Goal: Task Accomplishment & Management: Use online tool/utility

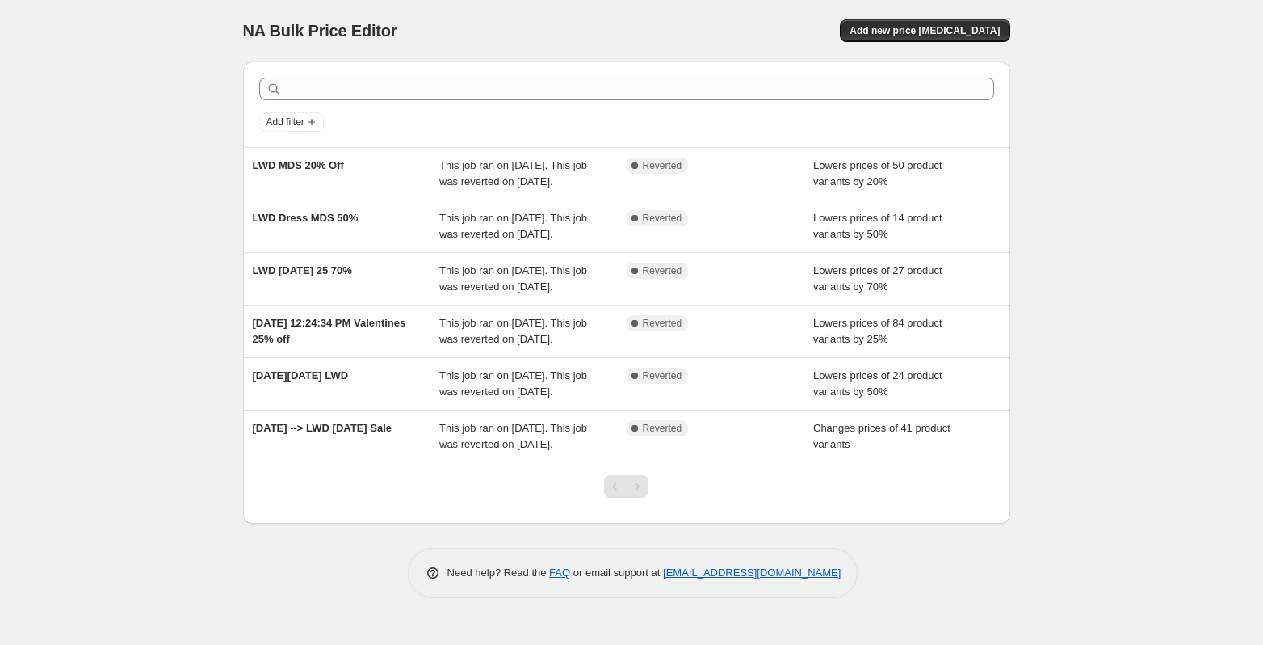
click at [641, 498] on div "Pagination" at bounding box center [637, 486] width 23 height 23
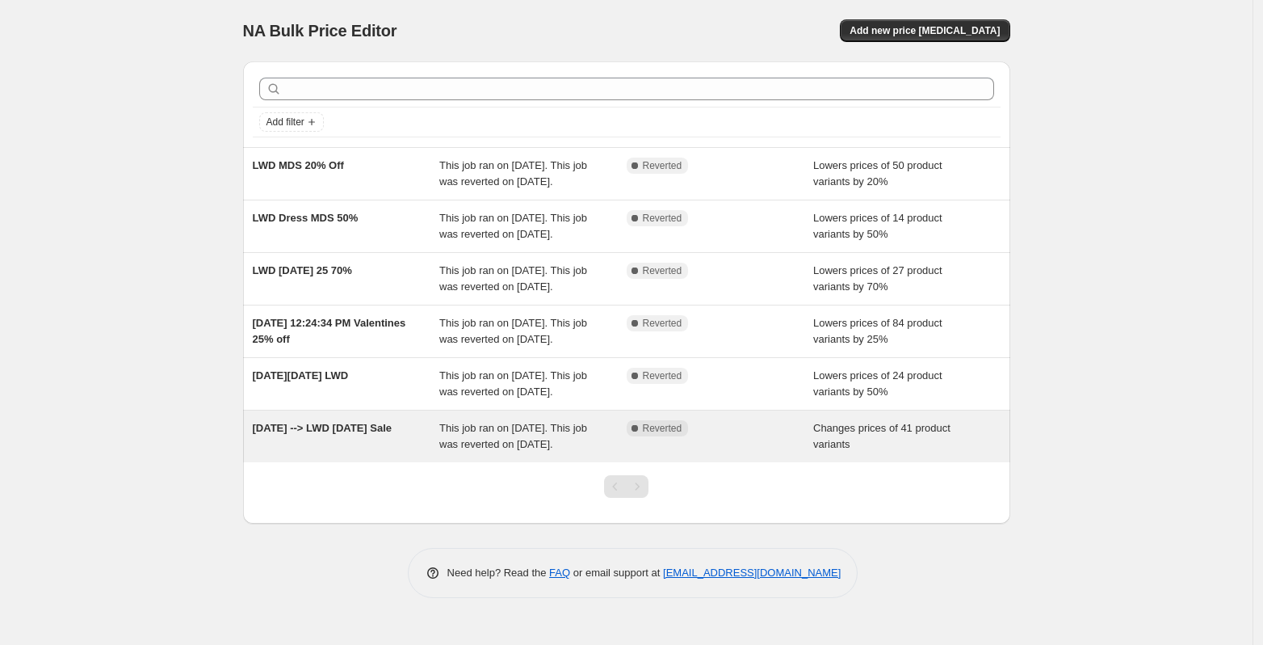
click at [749, 452] on div "Complete Reverted" at bounding box center [720, 436] width 187 height 32
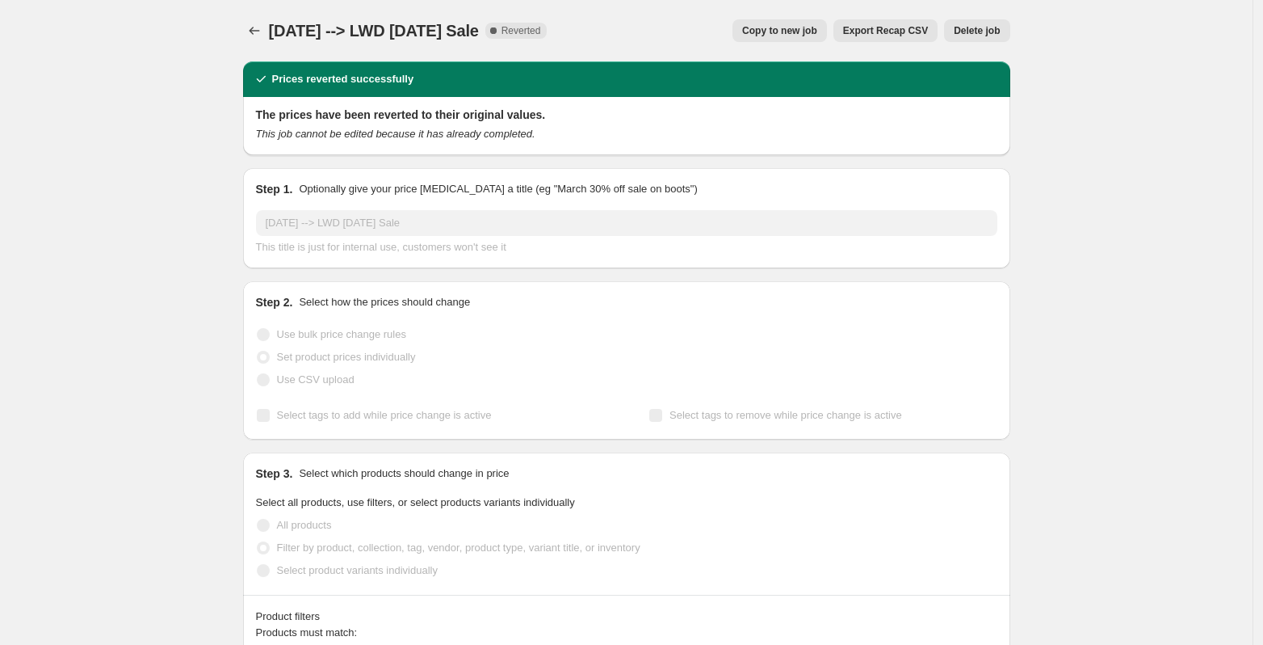
select select "collection"
click at [805, 33] on span "Copy to new job" at bounding box center [779, 30] width 75 height 13
select select "collection"
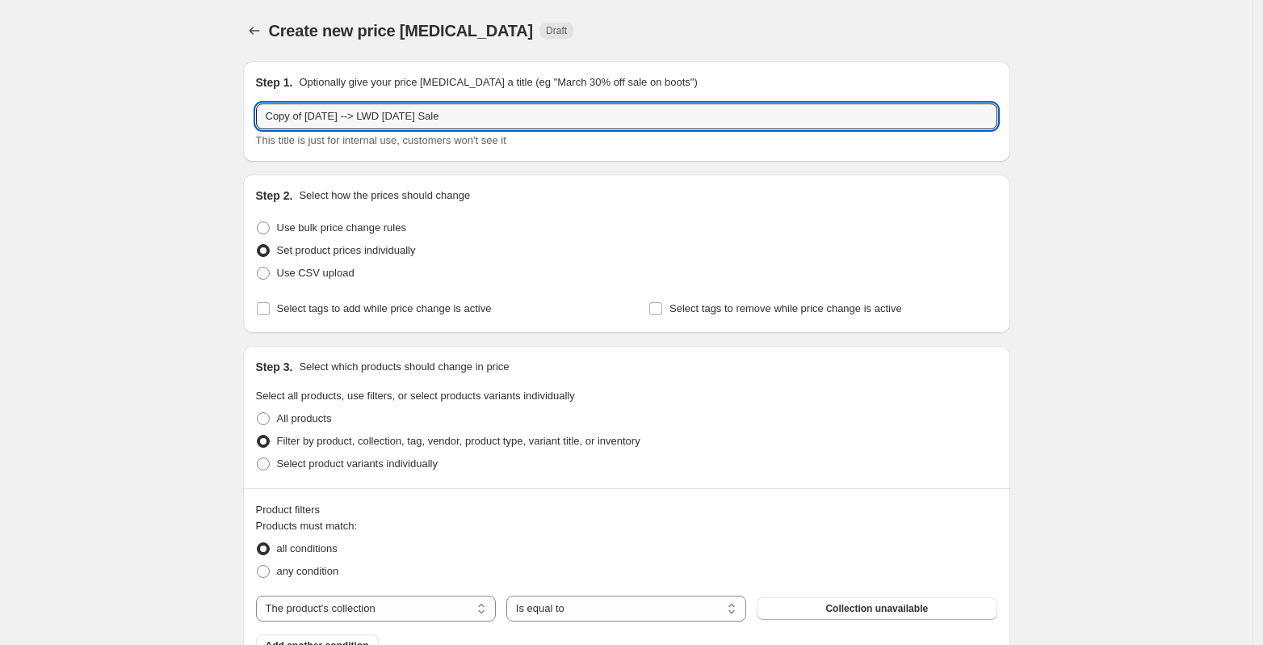
drag, startPoint x: 402, startPoint y: 116, endPoint x: 216, endPoint y: 113, distance: 185.8
click at [216, 113] on div "Create new price [MEDICAL_DATA]. This page is ready Create new price [MEDICAL_D…" at bounding box center [626, 490] width 1253 height 981
type input "2025 LWD [DATE] Sale"
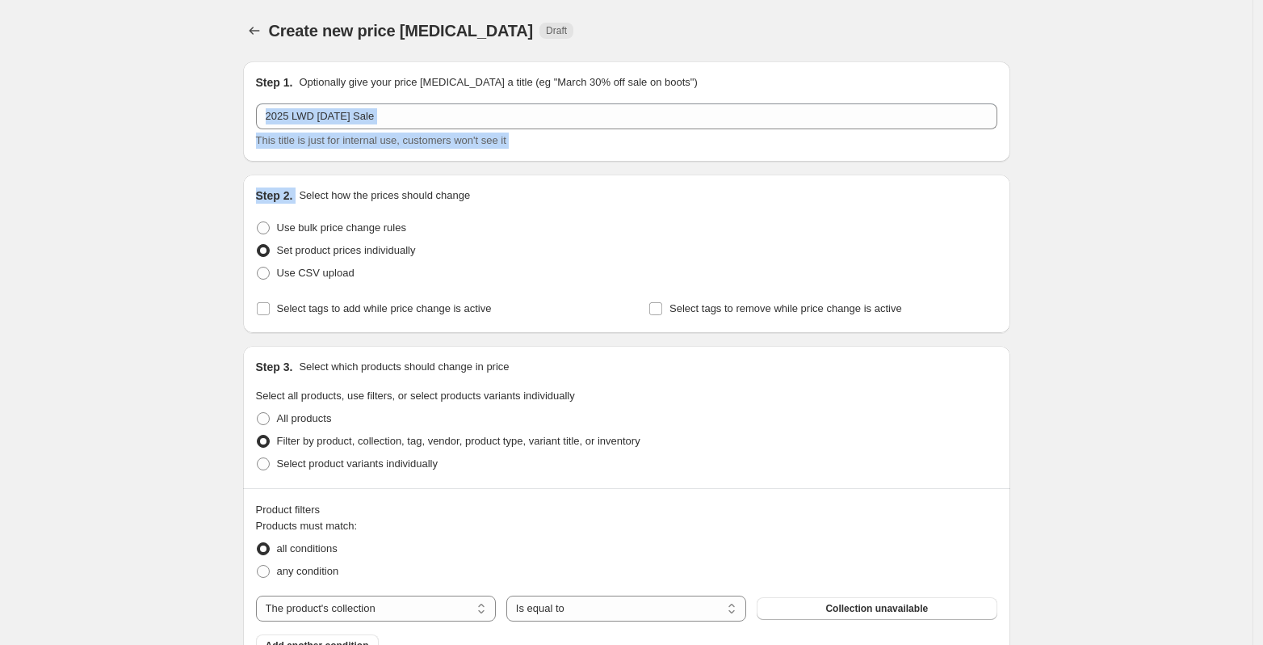
drag, startPoint x: 1263, startPoint y: 107, endPoint x: 1259, endPoint y: 179, distance: 72.8
click at [1253, 179] on div "Create new price [MEDICAL_DATA]. This page is ready Create new price [MEDICAL_D…" at bounding box center [626, 490] width 1253 height 981
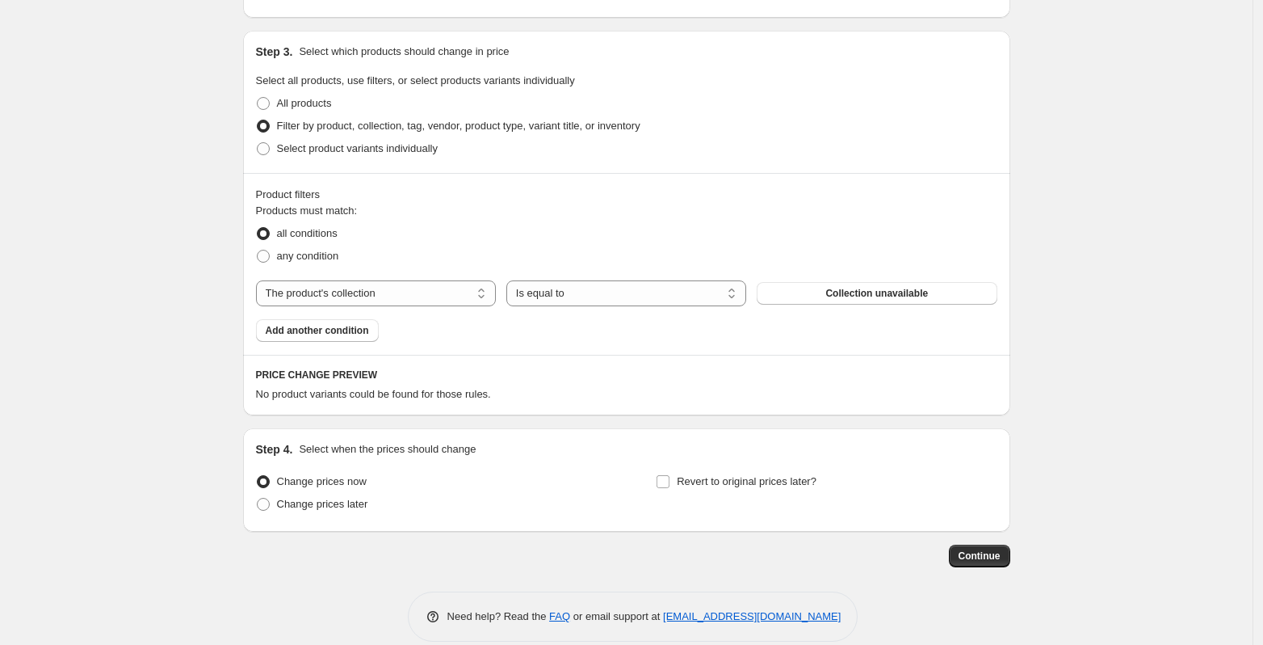
scroll to position [316, 0]
click at [784, 286] on button "Collection unavailable" at bounding box center [877, 292] width 240 height 23
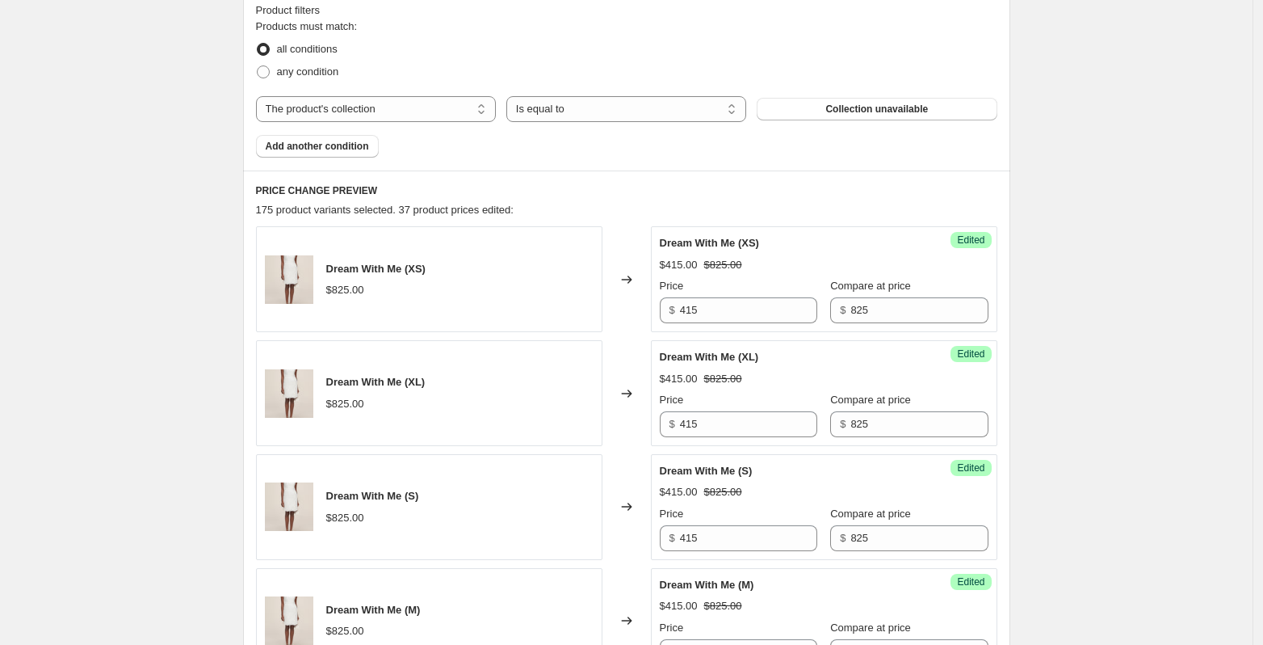
scroll to position [0, 0]
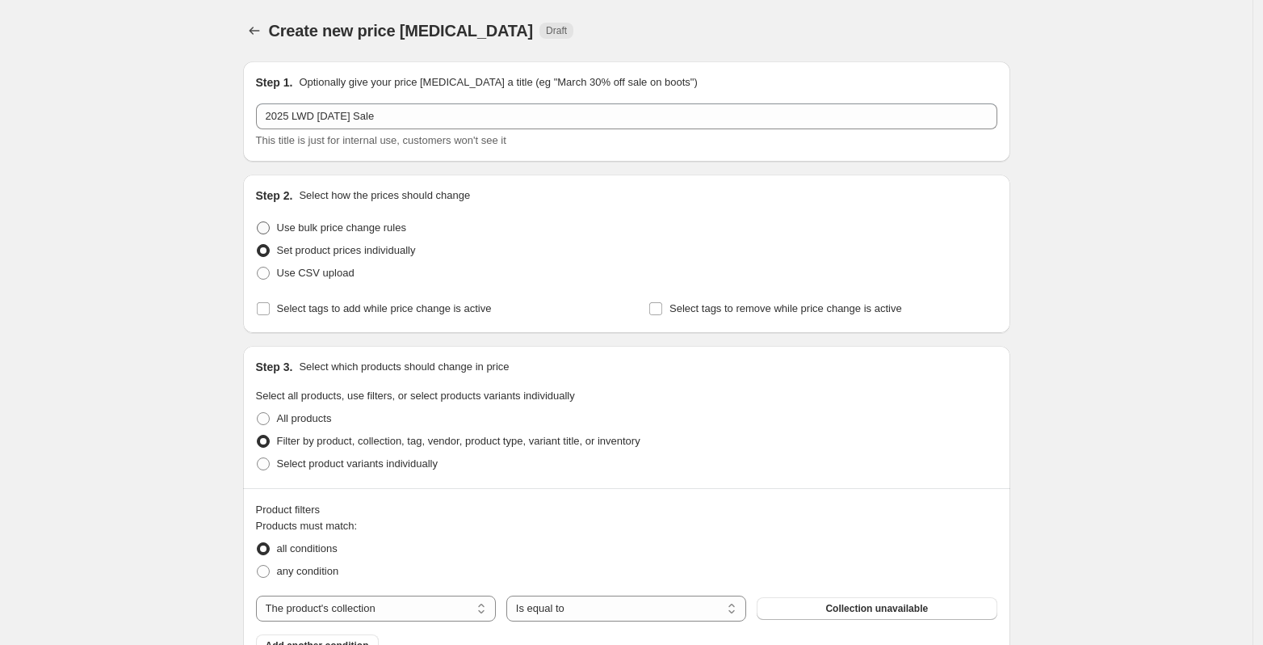
click at [268, 230] on span at bounding box center [263, 227] width 13 height 13
click at [258, 222] on input "Use bulk price change rules" at bounding box center [257, 221] width 1 height 1
radio input "true"
select select "percentage"
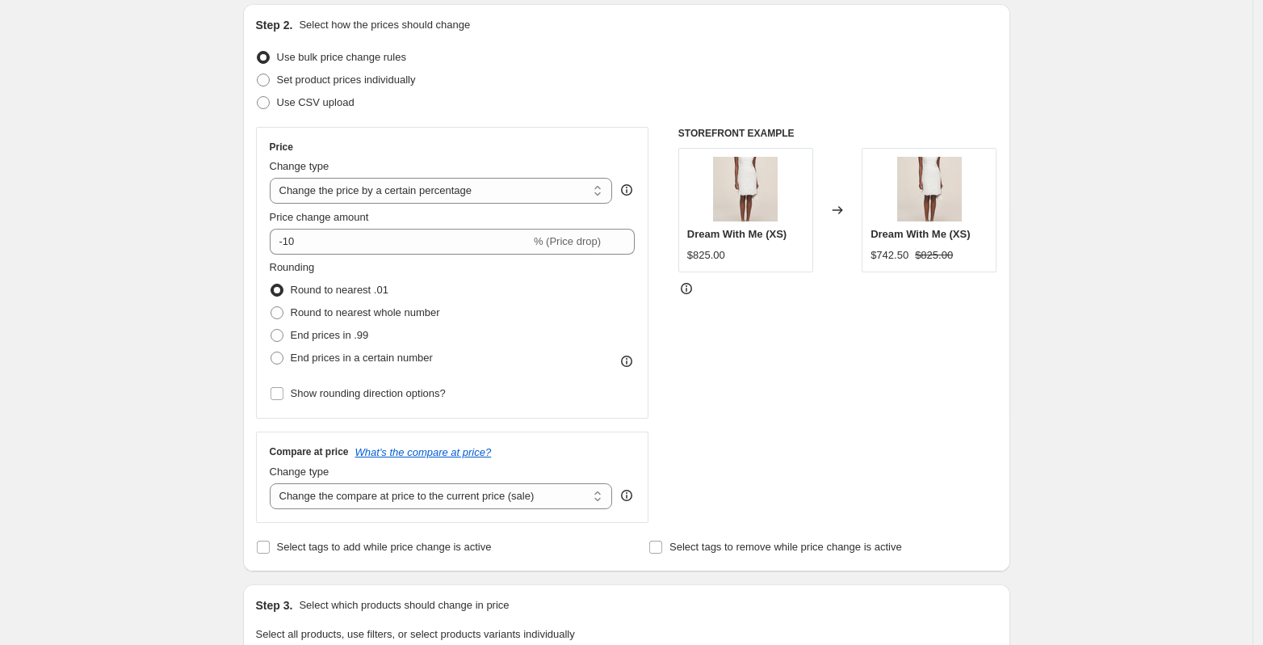
scroll to position [174, 0]
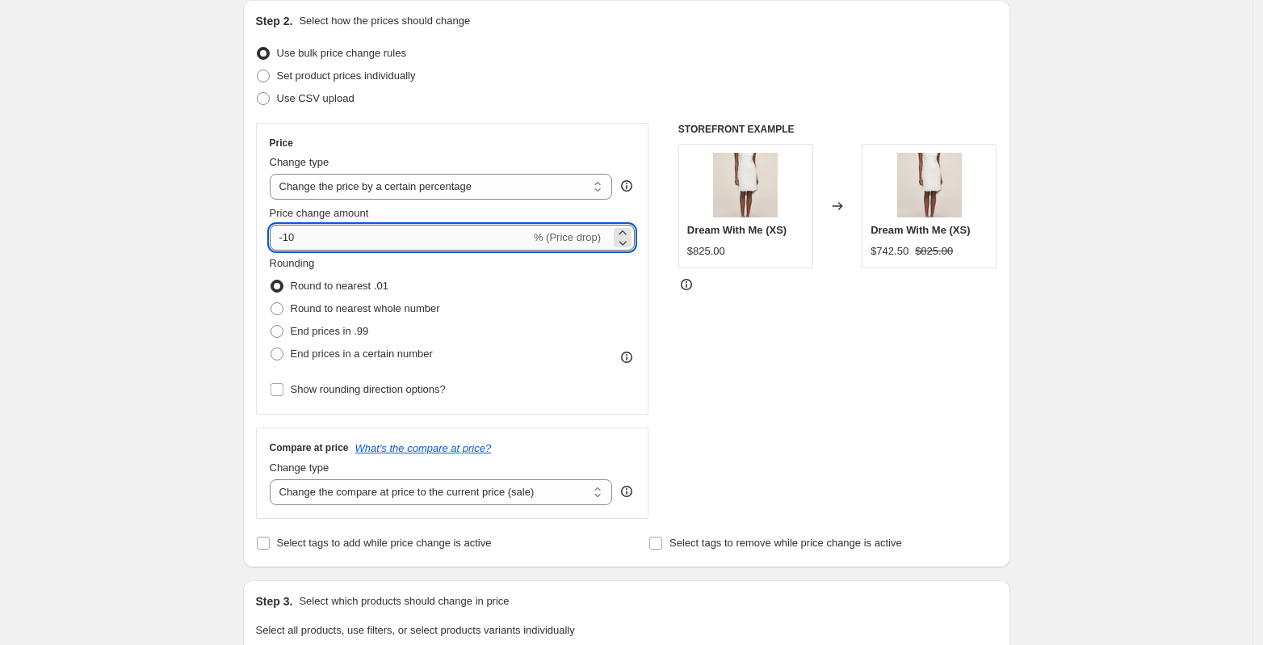
click at [332, 239] on input "-10" at bounding box center [400, 238] width 261 height 26
drag, startPoint x: 332, startPoint y: 239, endPoint x: 290, endPoint y: 241, distance: 42.0
click at [290, 242] on input "-10" at bounding box center [400, 238] width 261 height 26
type input "-70"
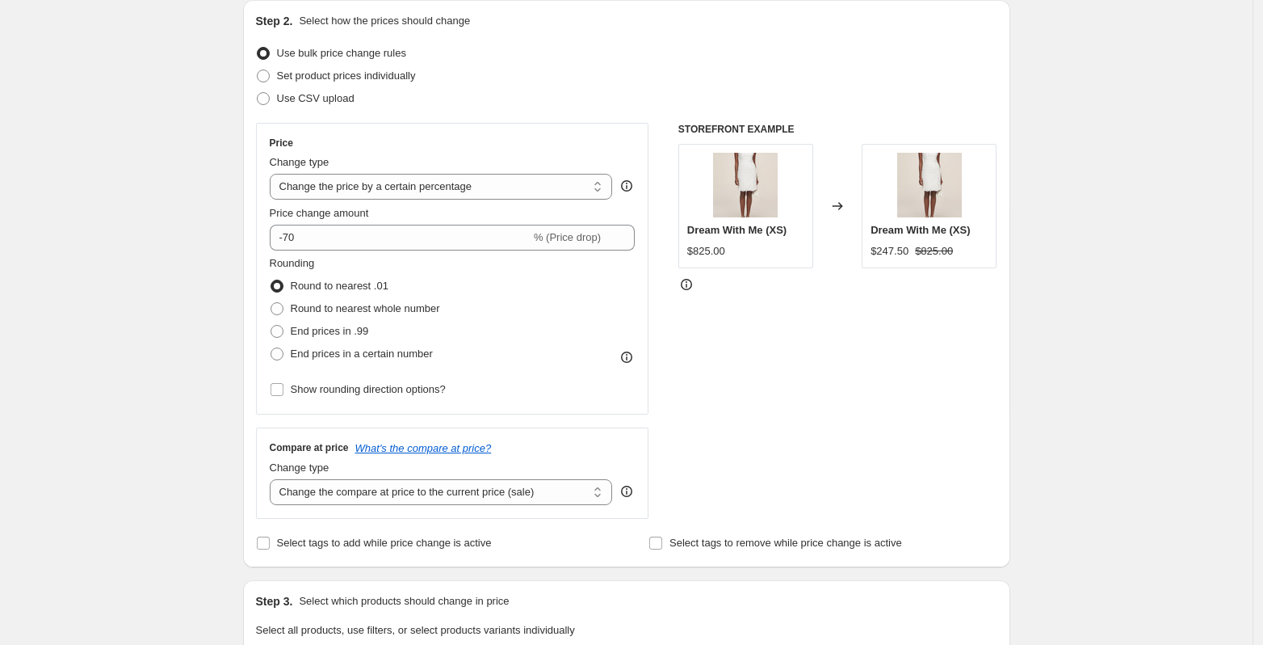
click at [608, 272] on div "Rounding Round to nearest .01 Round to nearest whole number End prices in .99 E…" at bounding box center [453, 310] width 366 height 110
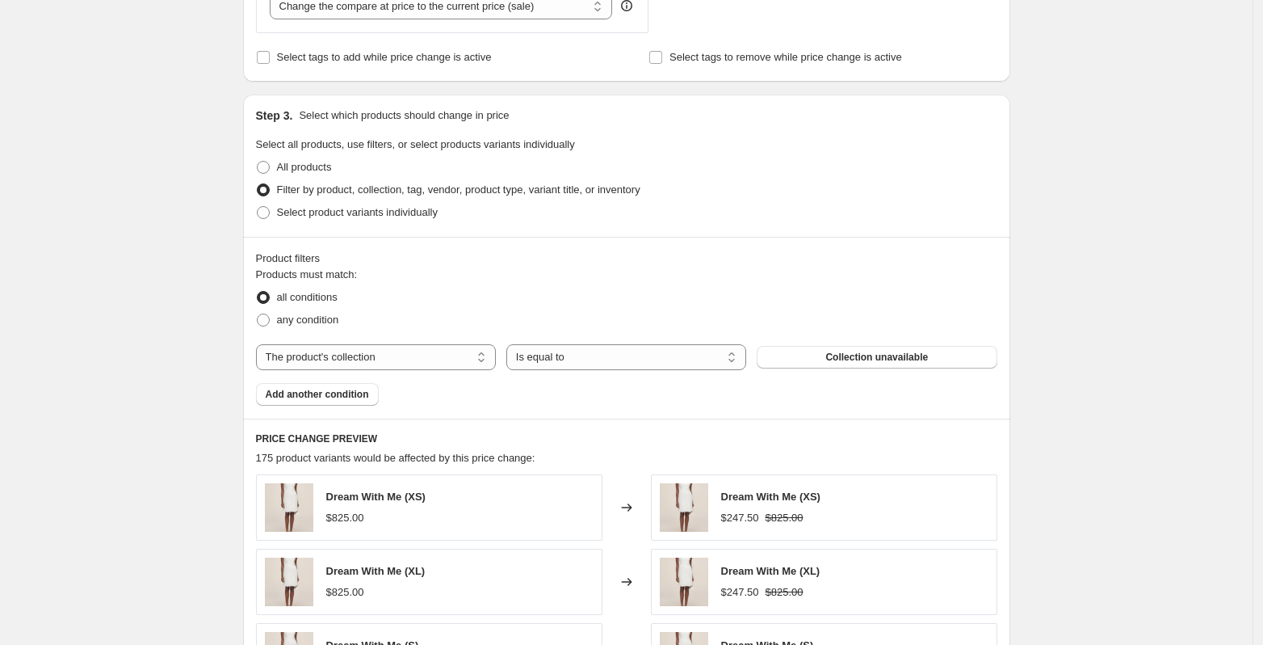
scroll to position [668, 0]
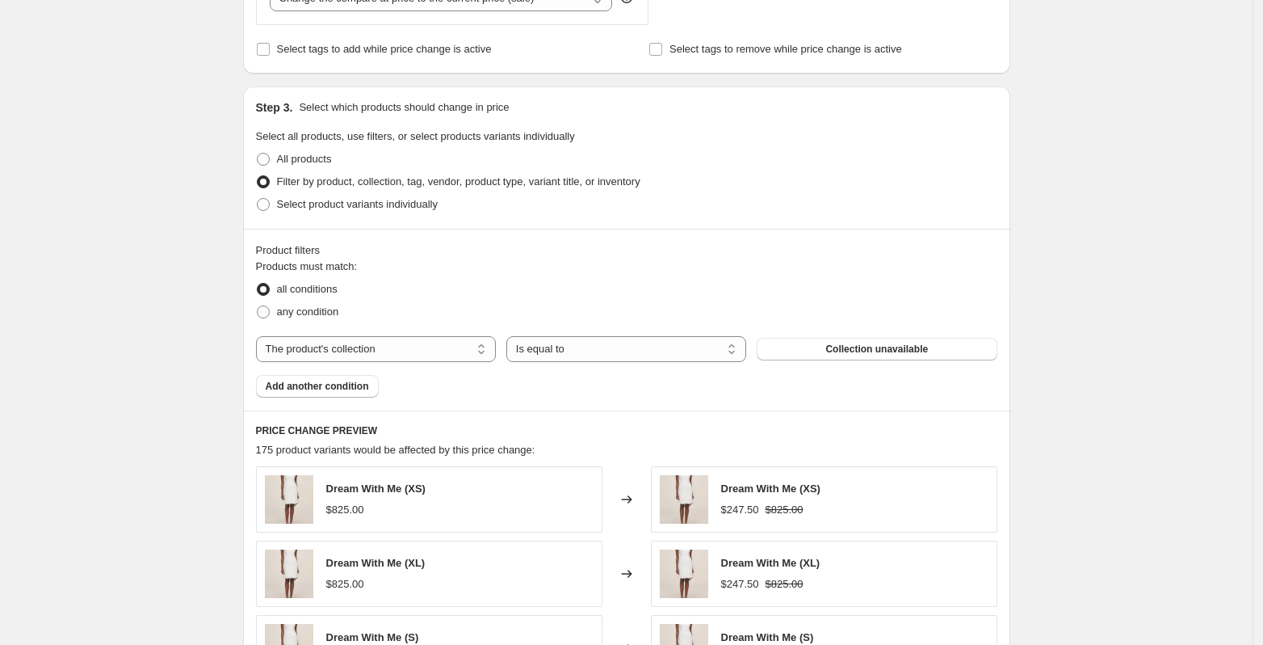
click at [889, 488] on div "Dream With Me (XS) $247.50 $825.00" at bounding box center [824, 499] width 347 height 66
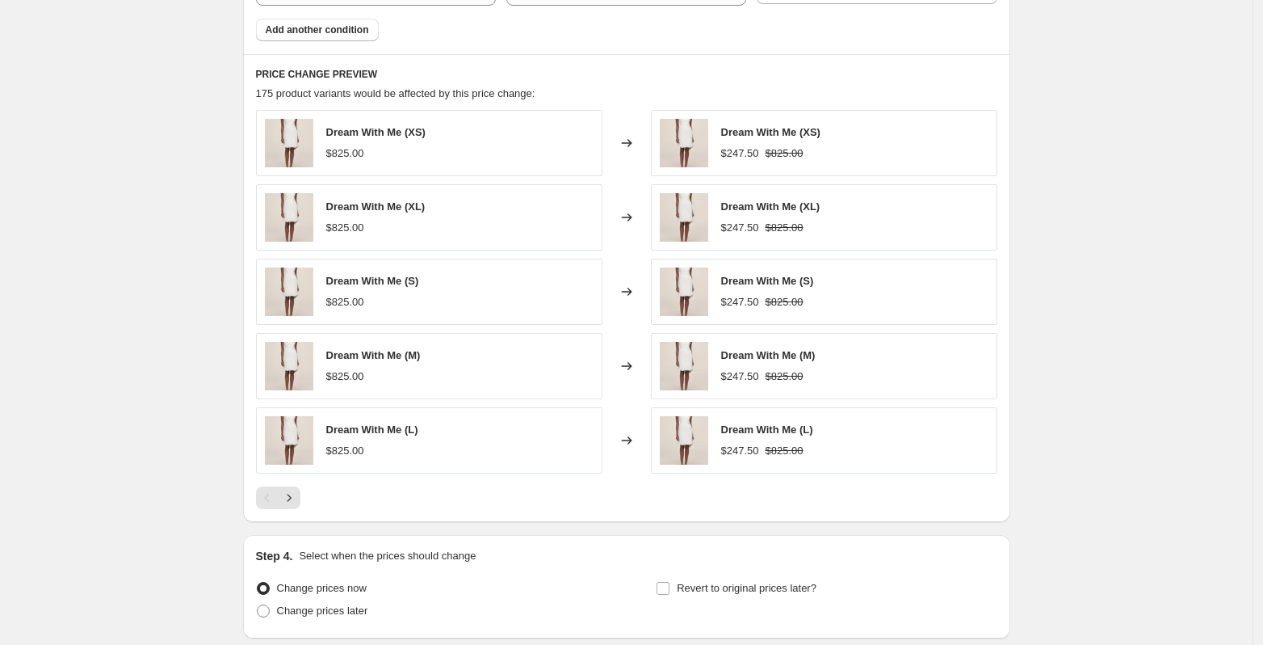
scroll to position [993, 0]
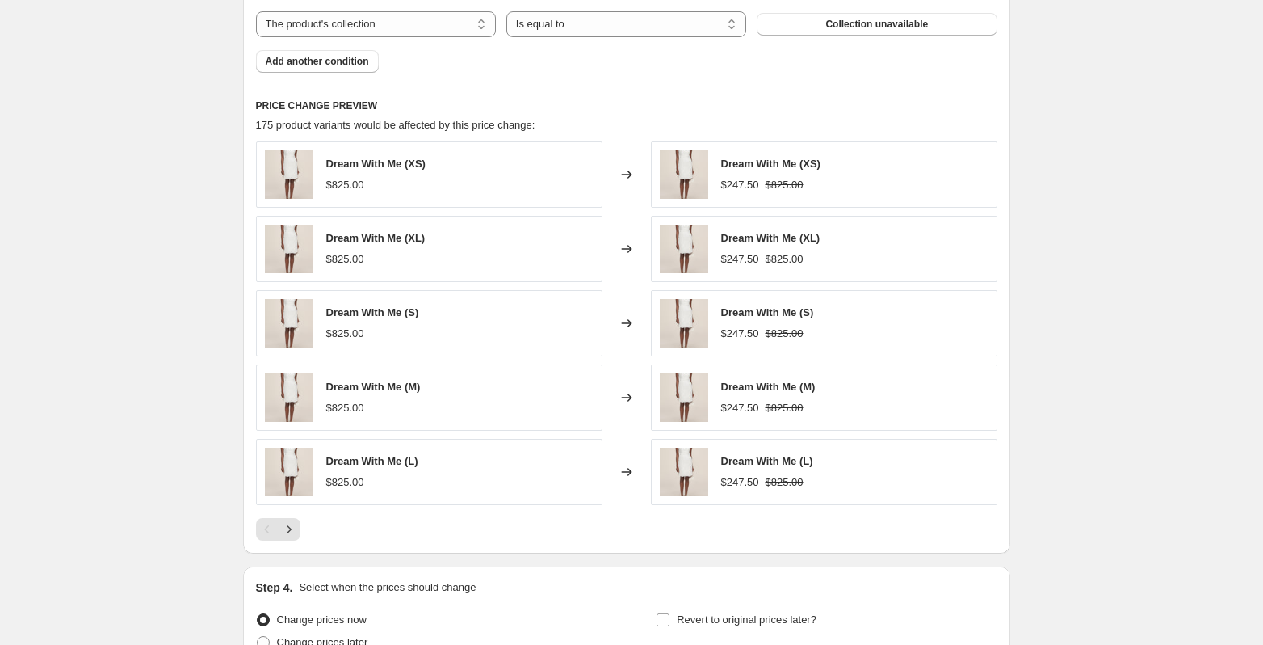
click at [490, 147] on div "Dream With Me (XS) $825.00" at bounding box center [429, 174] width 347 height 66
click at [831, 178] on div "Dream With Me (XS) $247.50 $825.00" at bounding box center [824, 174] width 347 height 66
click at [886, 257] on div "Dream With Me (XL) $247.50 $825.00" at bounding box center [824, 249] width 347 height 66
click at [885, 313] on div "Dream With Me (S) $247.50 $825.00" at bounding box center [824, 323] width 347 height 66
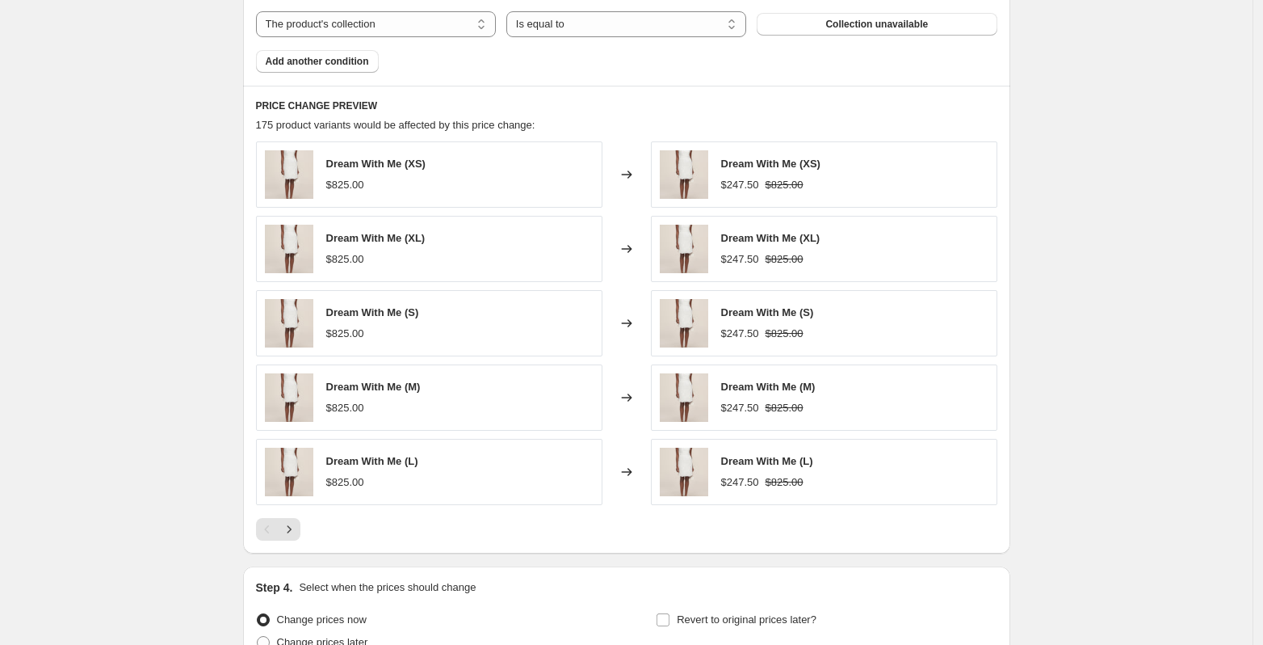
click at [881, 381] on div "Dream With Me (M) $247.50 $825.00" at bounding box center [824, 397] width 347 height 66
click at [732, 24] on select "Is equal to Is not equal to" at bounding box center [627, 24] width 240 height 26
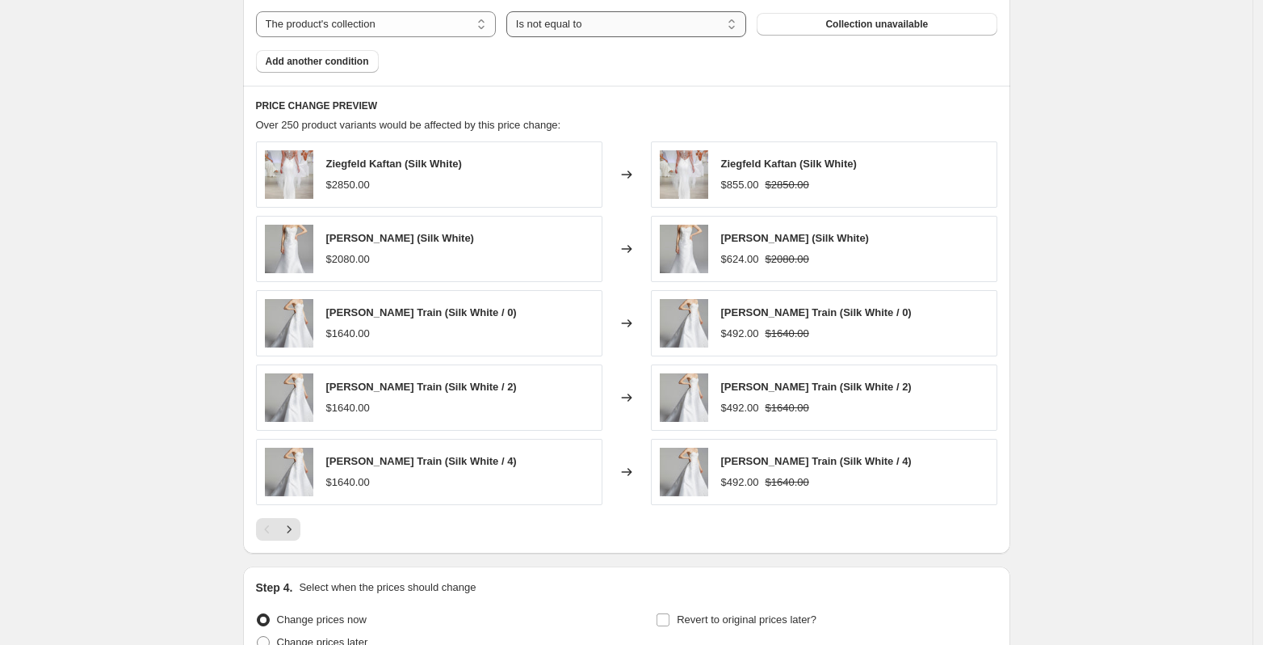
click at [725, 23] on select "Is equal to Is not equal to" at bounding box center [627, 24] width 240 height 26
select select "equal"
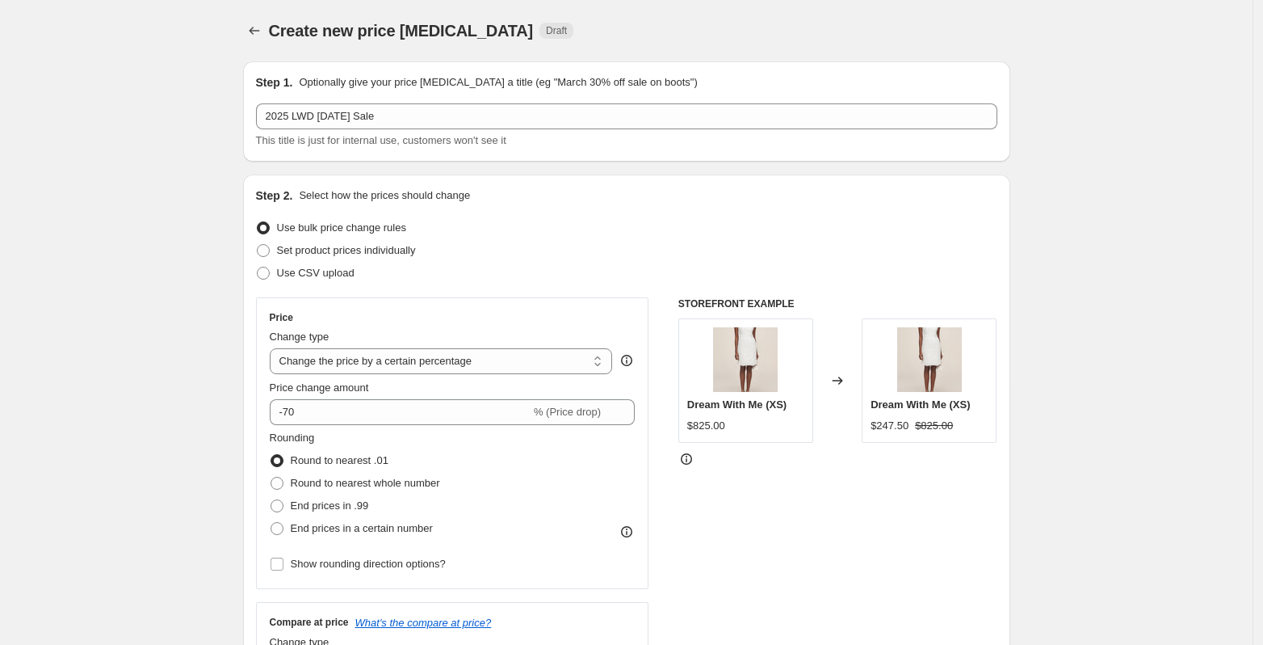
scroll to position [0, 0]
